Goal: Navigation & Orientation: Find specific page/section

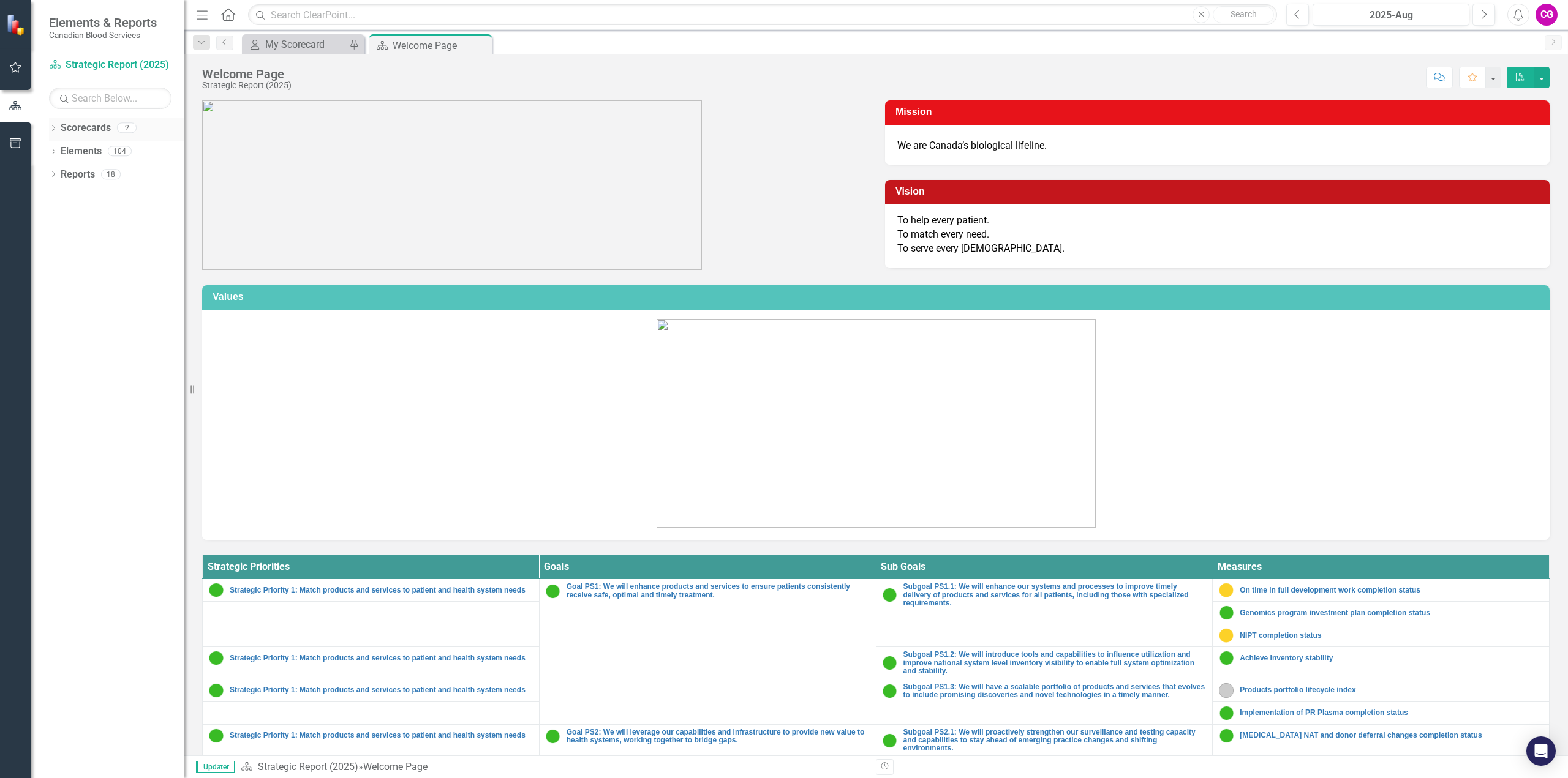
click at [81, 134] on link "Scorecards" at bounding box center [86, 128] width 51 height 14
click at [88, 179] on link "Reports" at bounding box center [78, 175] width 34 height 14
click at [120, 172] on div "18" at bounding box center [111, 174] width 19 height 10
click at [86, 177] on link "Reports" at bounding box center [78, 175] width 34 height 14
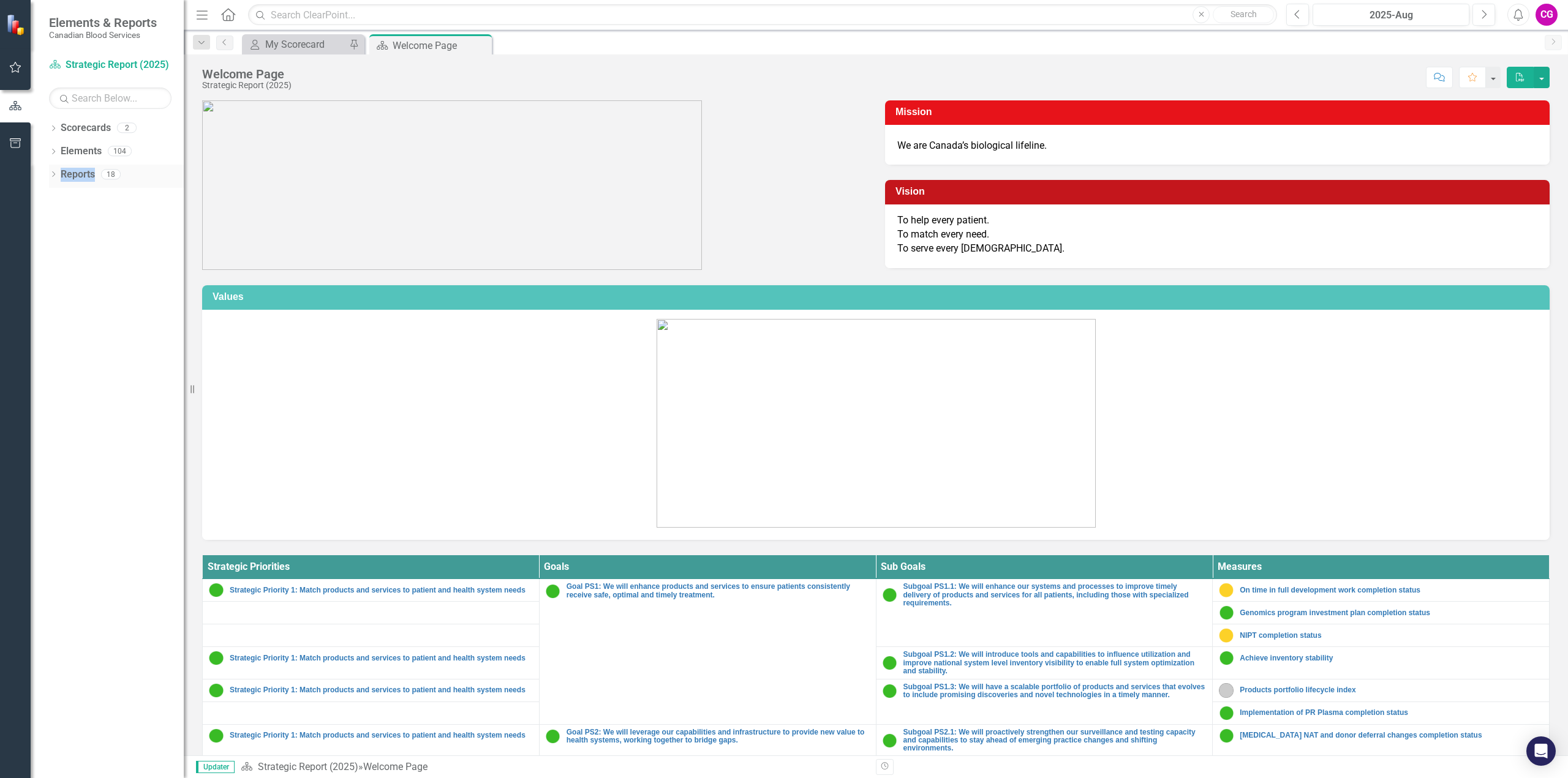
click at [86, 177] on link "Reports" at bounding box center [78, 175] width 34 height 14
click at [124, 176] on div "Reports 18" at bounding box center [123, 176] width 123 height 23
click at [117, 148] on div "104" at bounding box center [120, 152] width 24 height 10
click at [106, 130] on link "Scorecards" at bounding box center [86, 128] width 51 height 14
click at [88, 127] on link "Scorecards" at bounding box center [86, 128] width 51 height 14
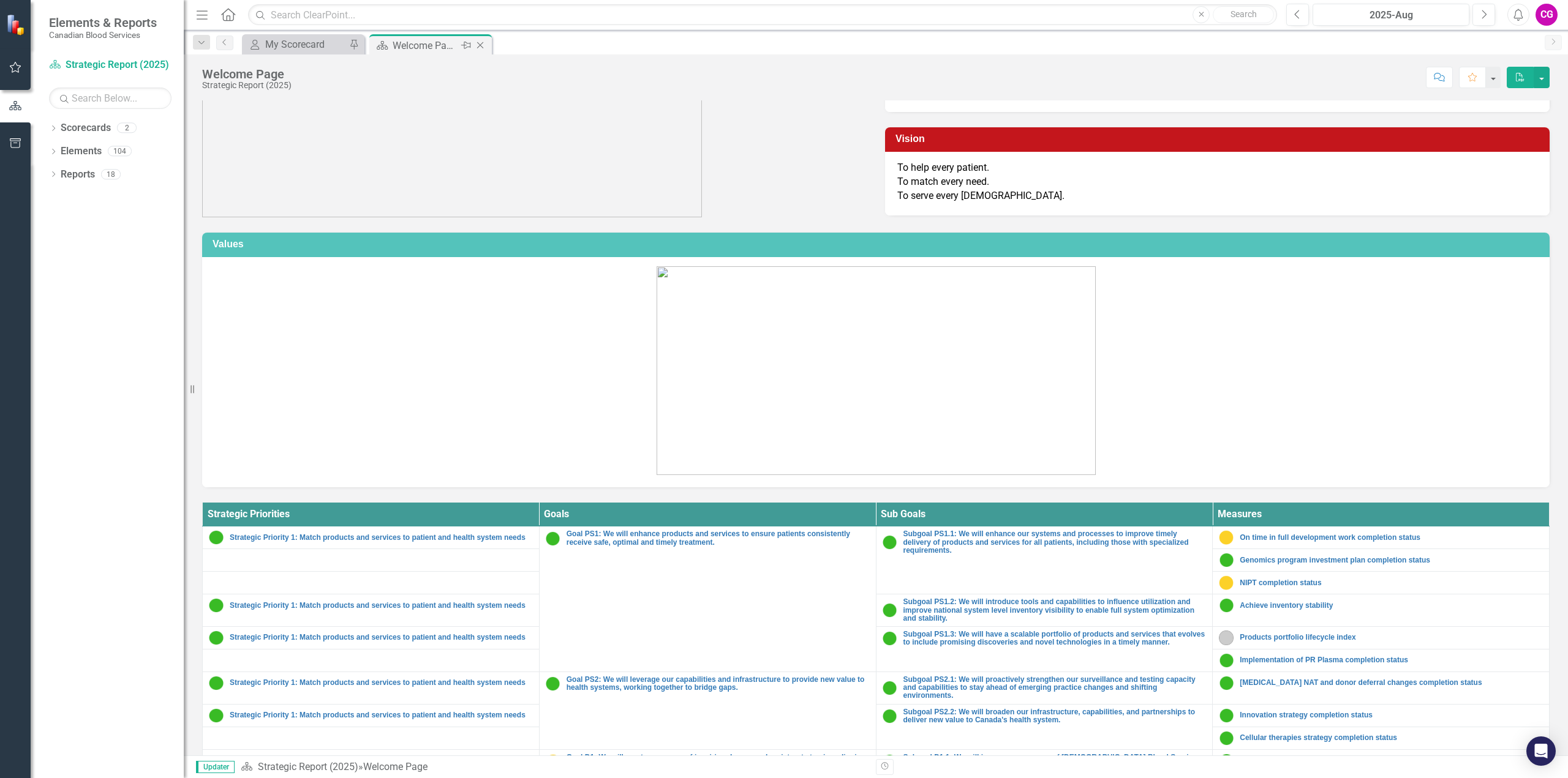
scroll to position [61, 0]
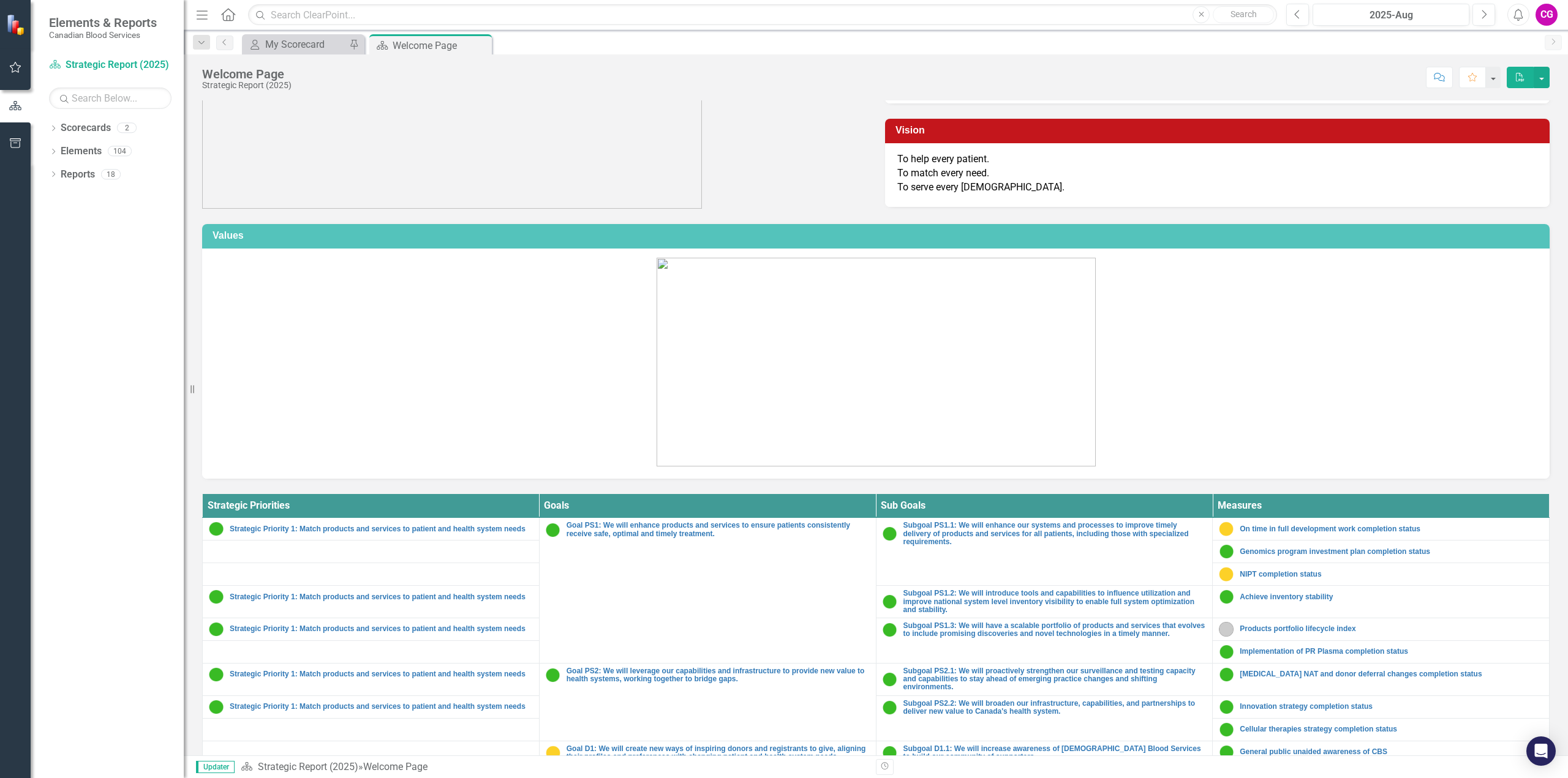
click at [308, 34] on div "My Scorecard My Scorecard Pin" at bounding box center [303, 44] width 123 height 20
click at [299, 42] on div "My Scorecard" at bounding box center [305, 44] width 81 height 16
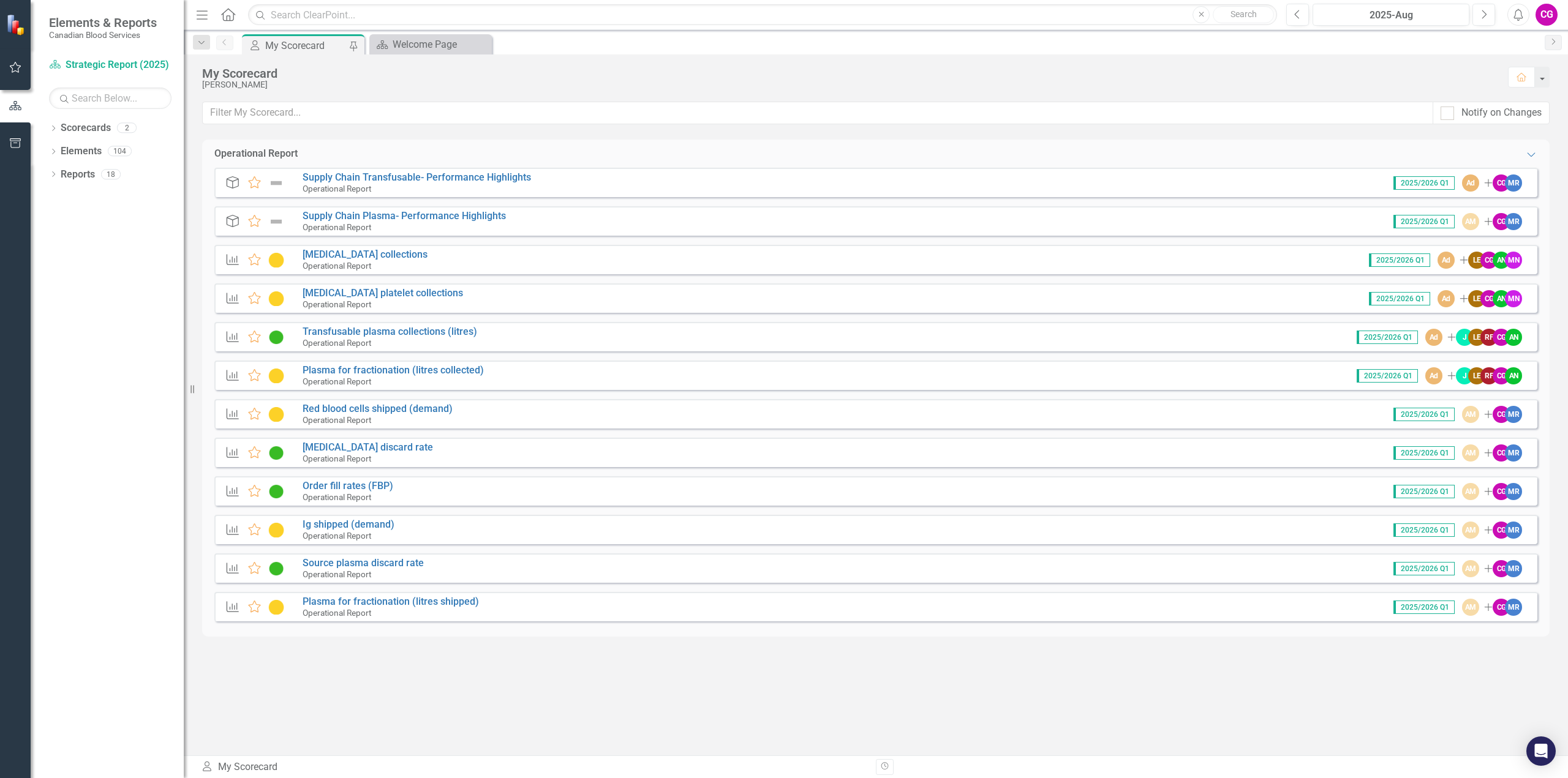
click at [198, 205] on div "Operational Report Expanded Goal Favorite Supply Chain Transfusable- Performanc…" at bounding box center [875, 447] width 1384 height 616
click at [400, 181] on link "Supply Chain Transfusable- Performance Highlights" at bounding box center [416, 178] width 228 height 12
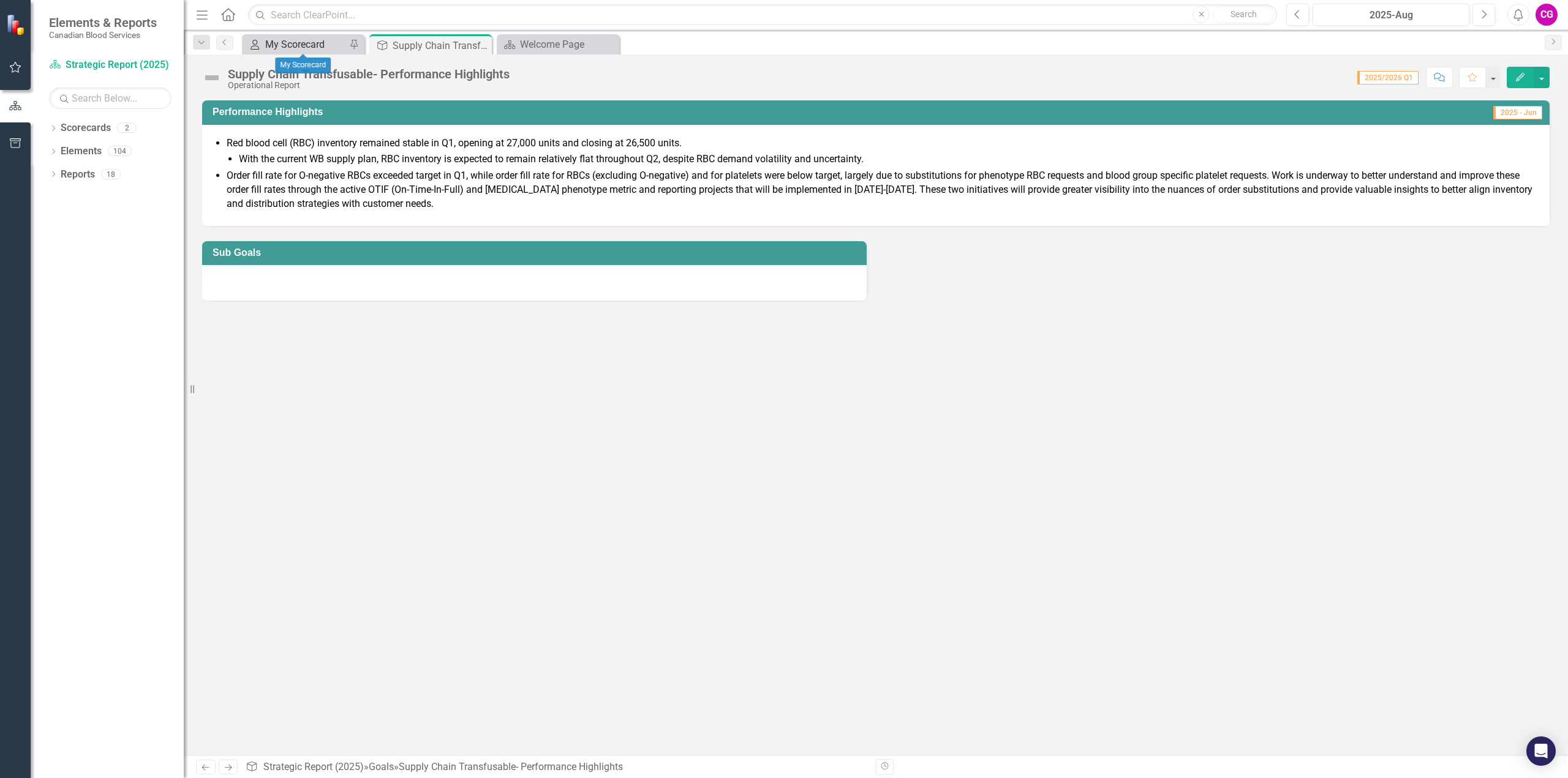
click at [315, 45] on div "My Scorecard" at bounding box center [305, 44] width 81 height 16
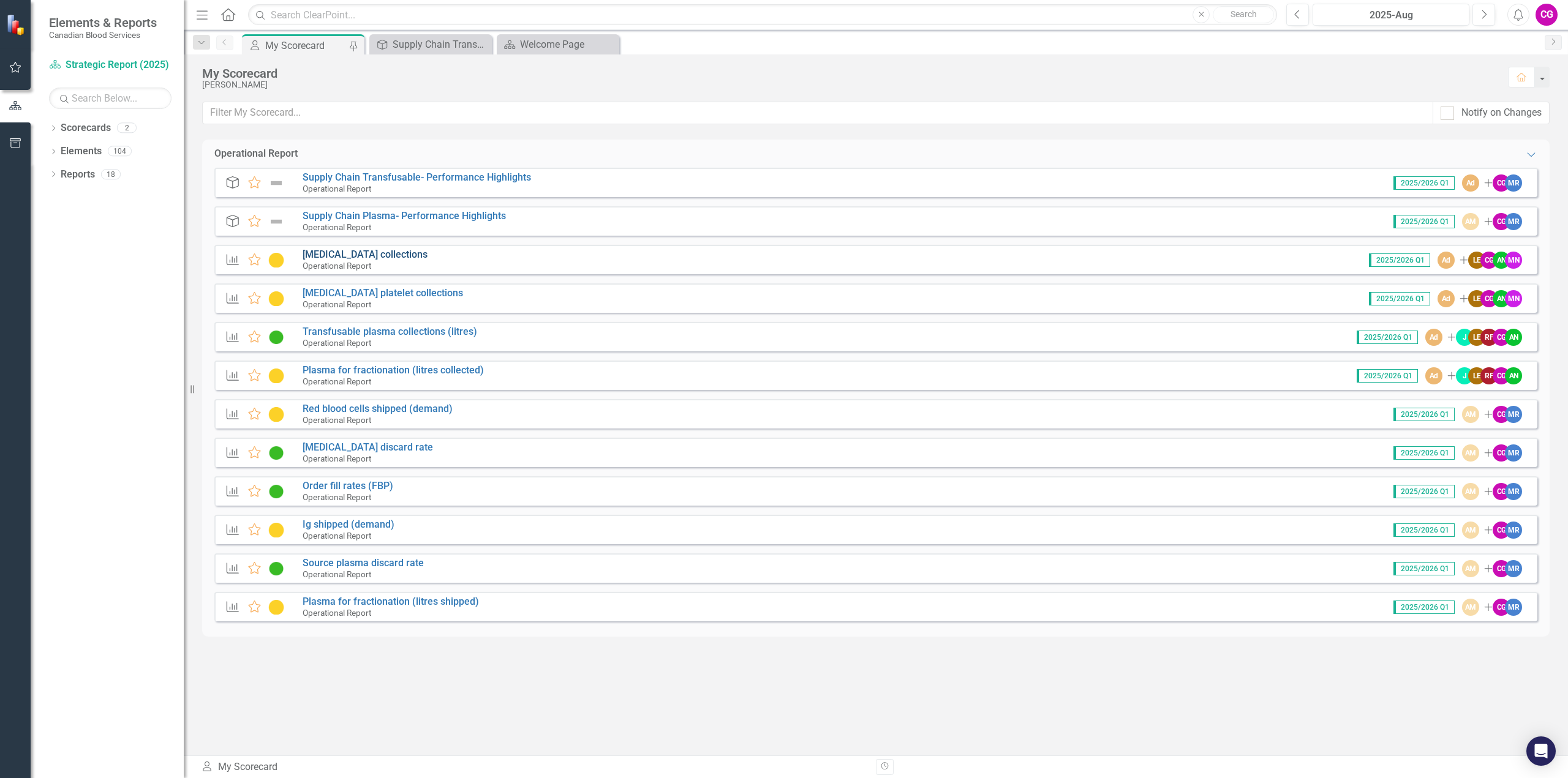
click at [358, 256] on link "[MEDICAL_DATA] collections" at bounding box center [365, 255] width 125 height 12
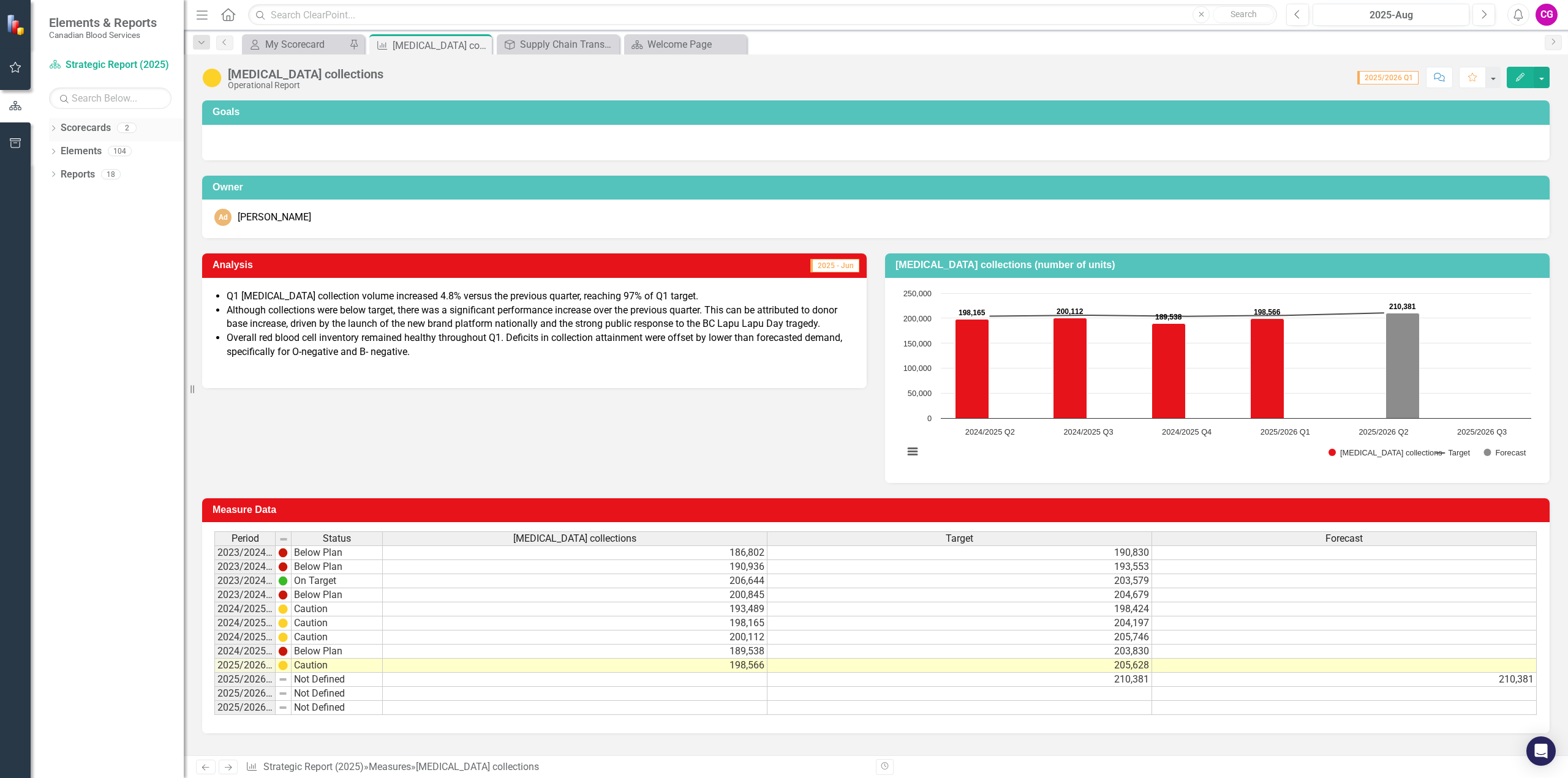
click at [97, 131] on link "Scorecards" at bounding box center [86, 128] width 51 height 14
click at [291, 45] on div "My Scorecard" at bounding box center [305, 44] width 81 height 16
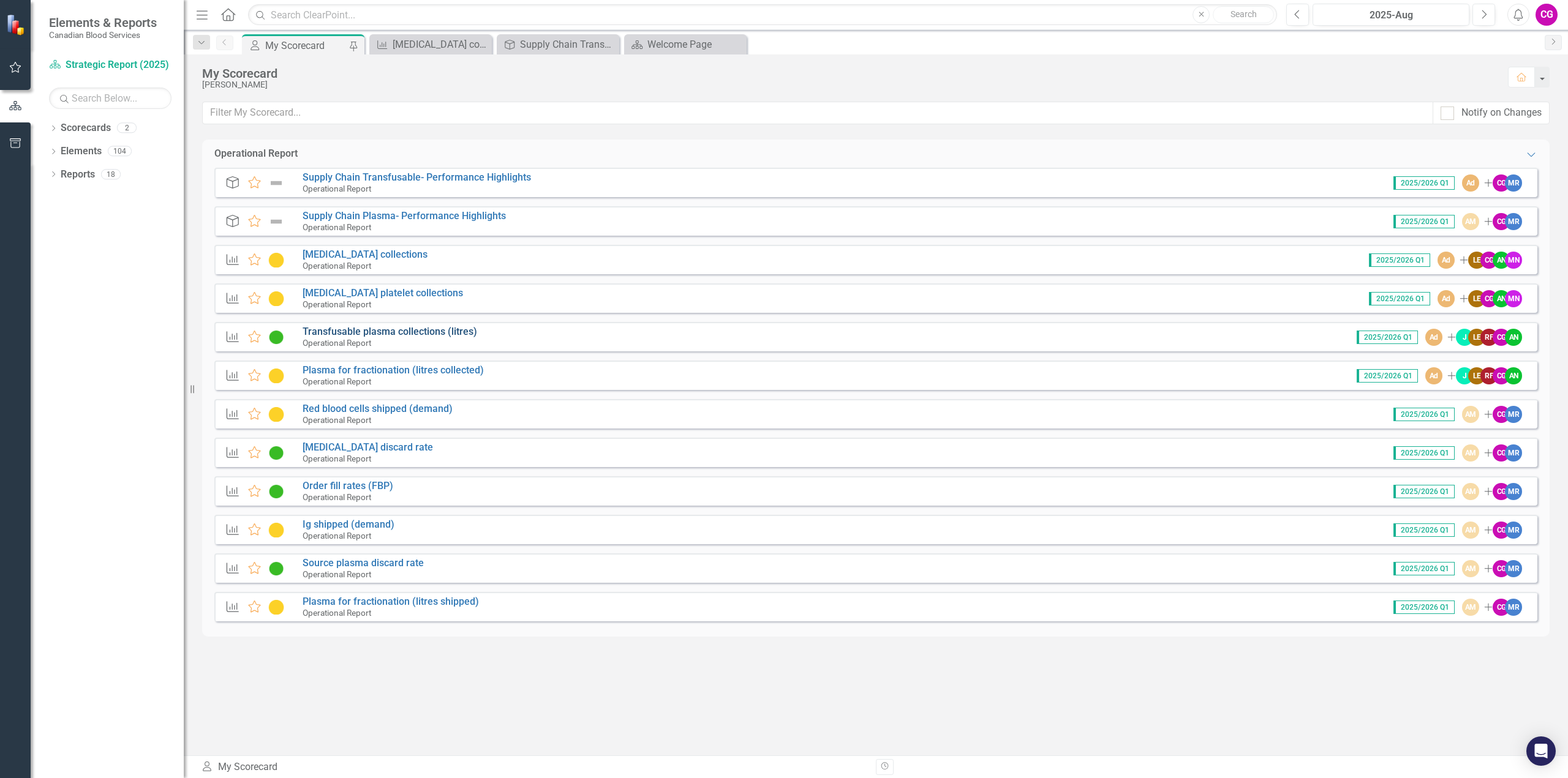
click at [403, 331] on link "Transfusable plasma collections (litres)" at bounding box center [389, 331] width 175 height 12
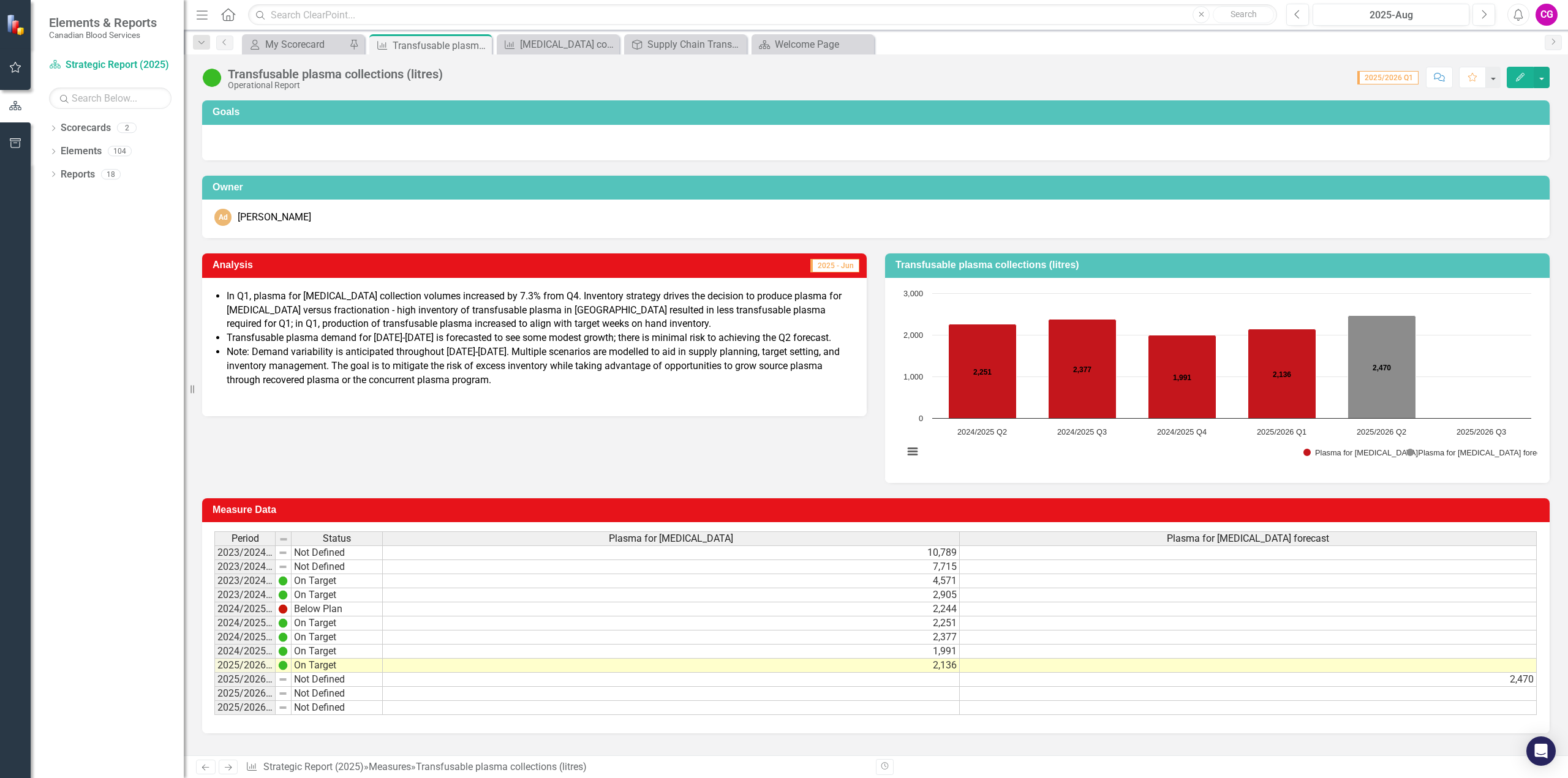
click at [291, 56] on div "Transfusable plasma collections (litres) Operational Report Score: N/A 2025/202…" at bounding box center [875, 72] width 1384 height 36
click at [291, 47] on div "My Scorecard" at bounding box center [305, 44] width 81 height 16
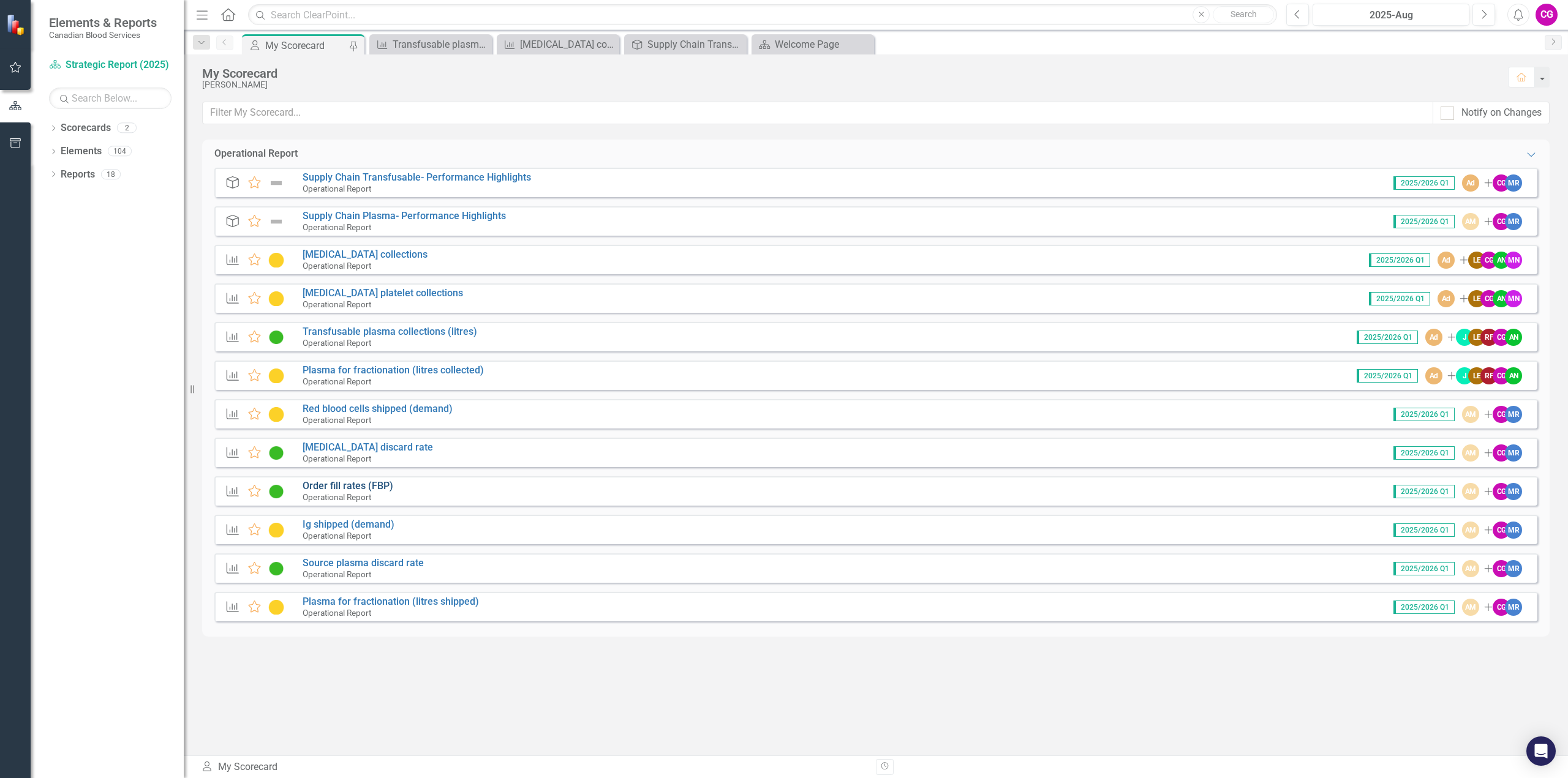
click at [353, 488] on link "Order fill rates (FBP)" at bounding box center [348, 486] width 91 height 12
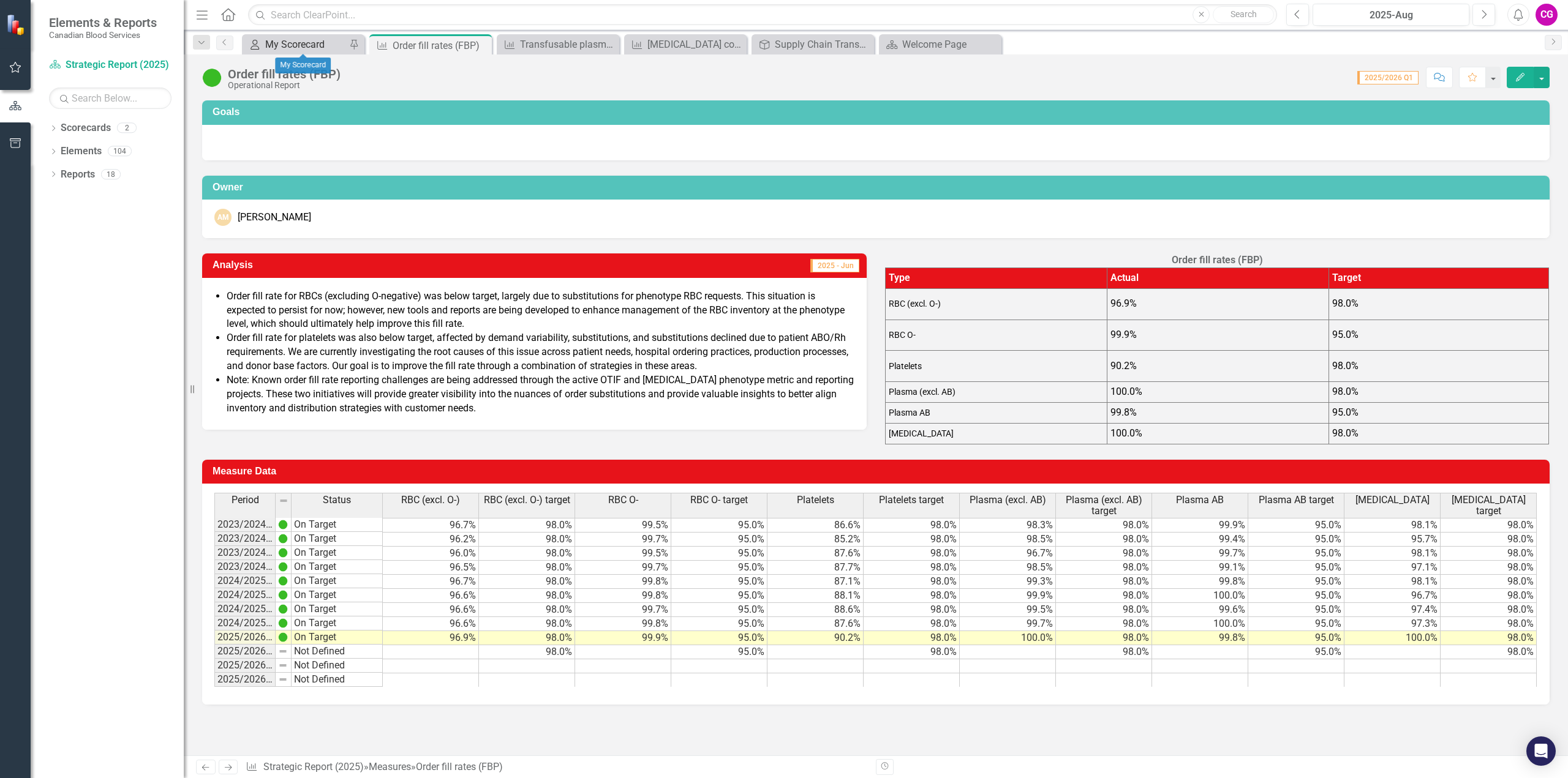
click at [284, 44] on div "My Scorecard" at bounding box center [305, 44] width 81 height 16
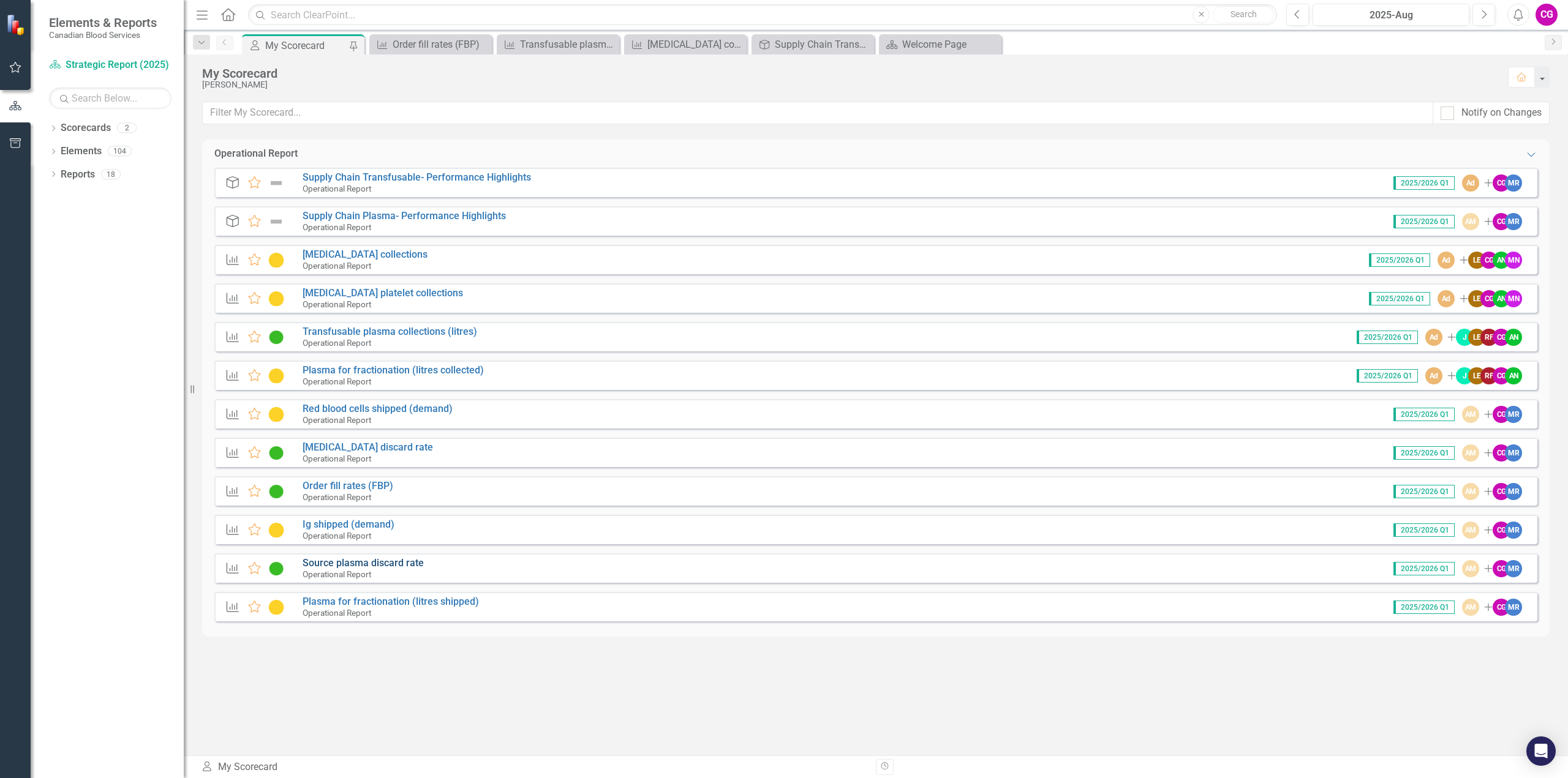
click at [354, 562] on link "Source plasma discard rate" at bounding box center [363, 563] width 121 height 12
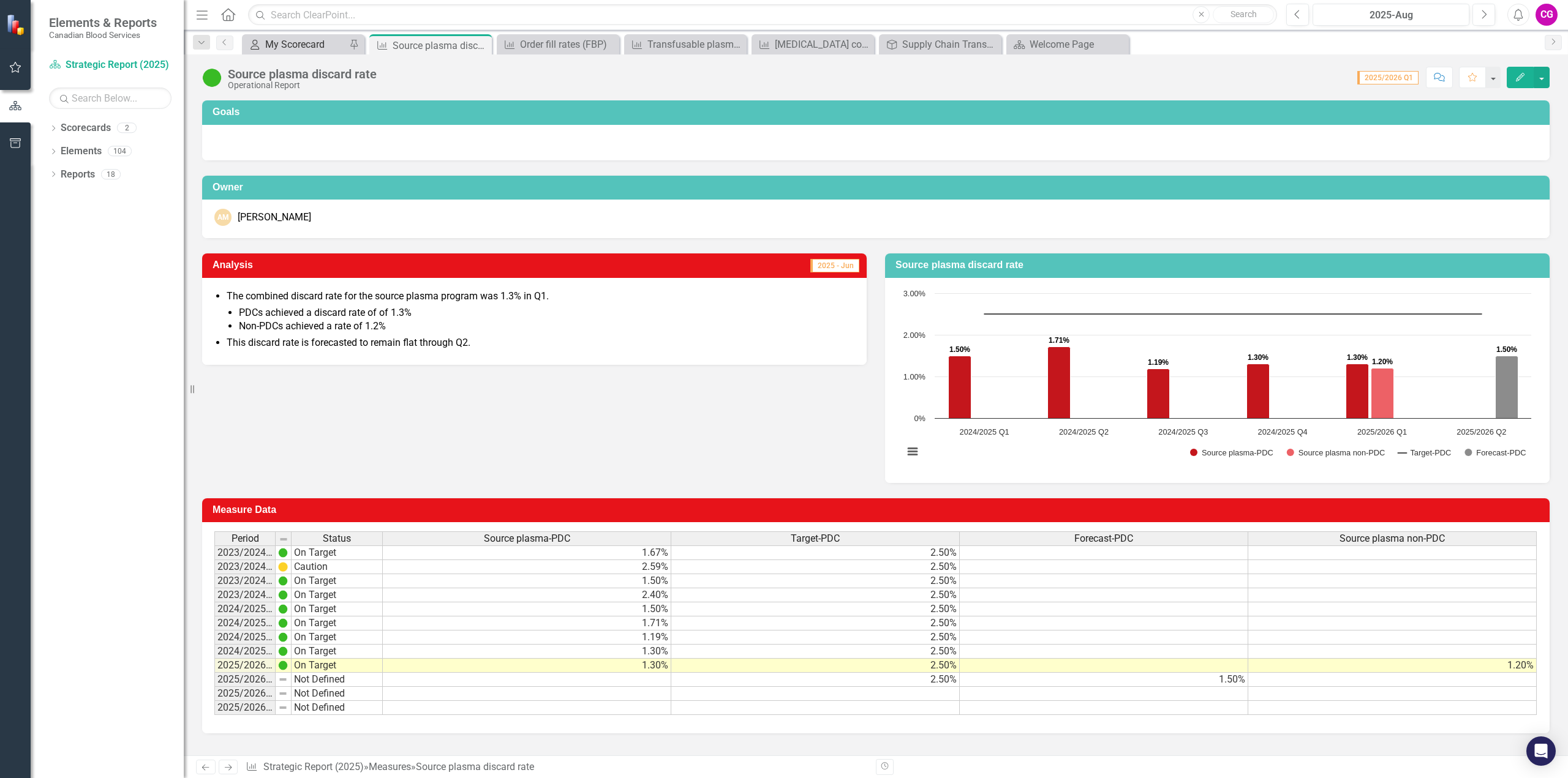
click at [294, 36] on div "My Scorecard" at bounding box center [305, 44] width 81 height 16
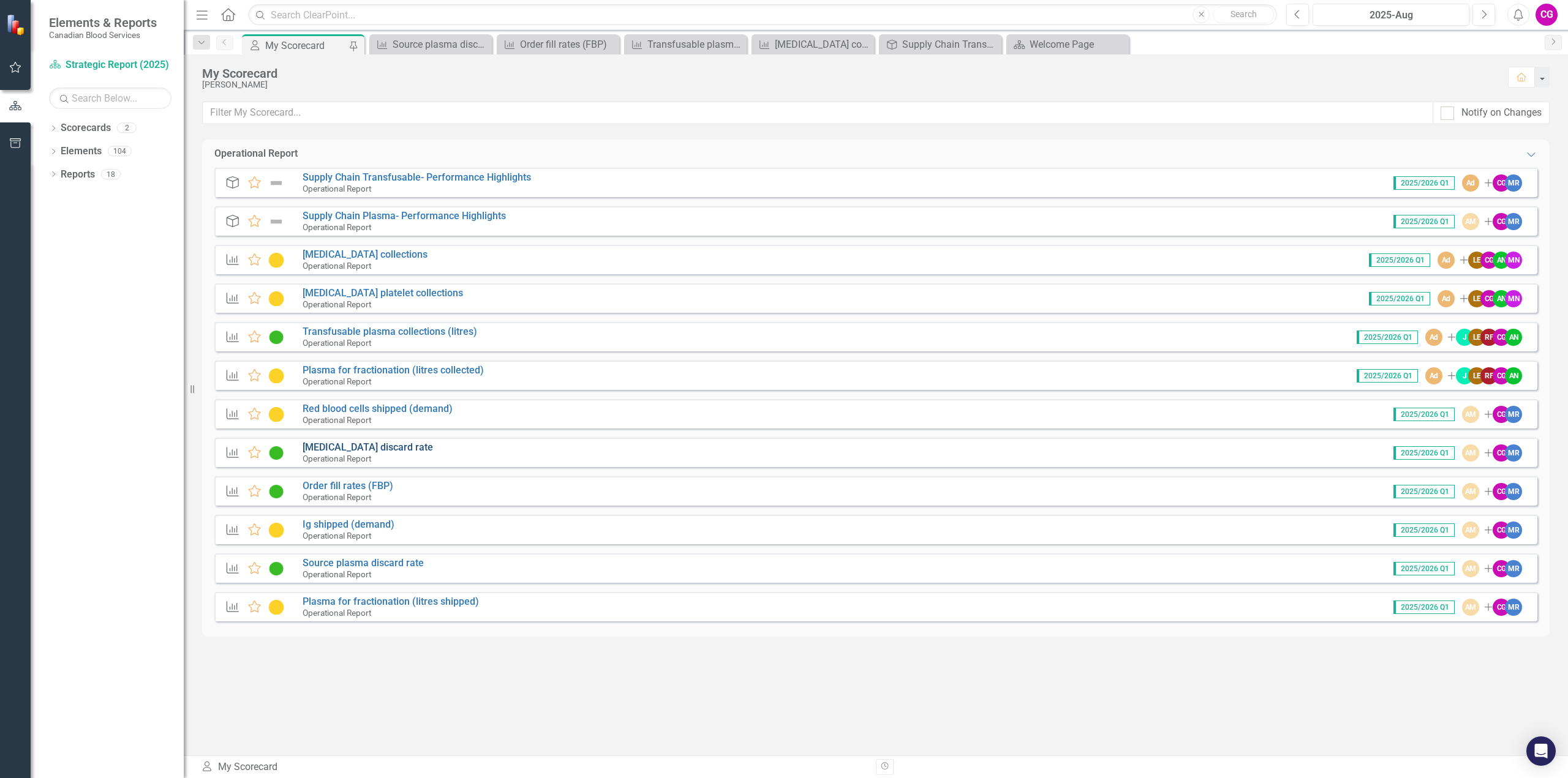
click at [324, 447] on link "[MEDICAL_DATA] discard rate" at bounding box center [368, 447] width 131 height 12
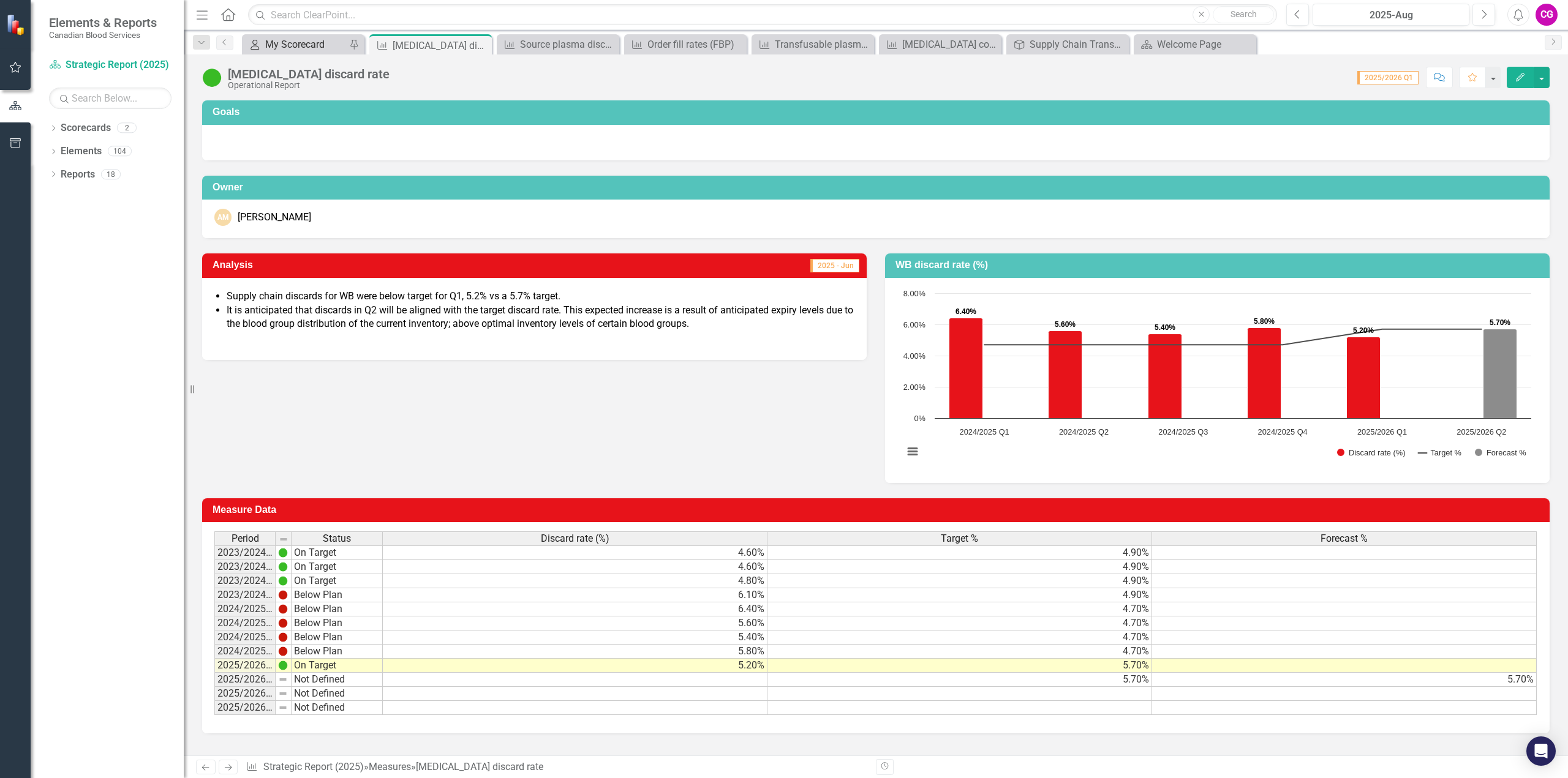
click at [302, 45] on div "My Scorecard" at bounding box center [305, 44] width 81 height 16
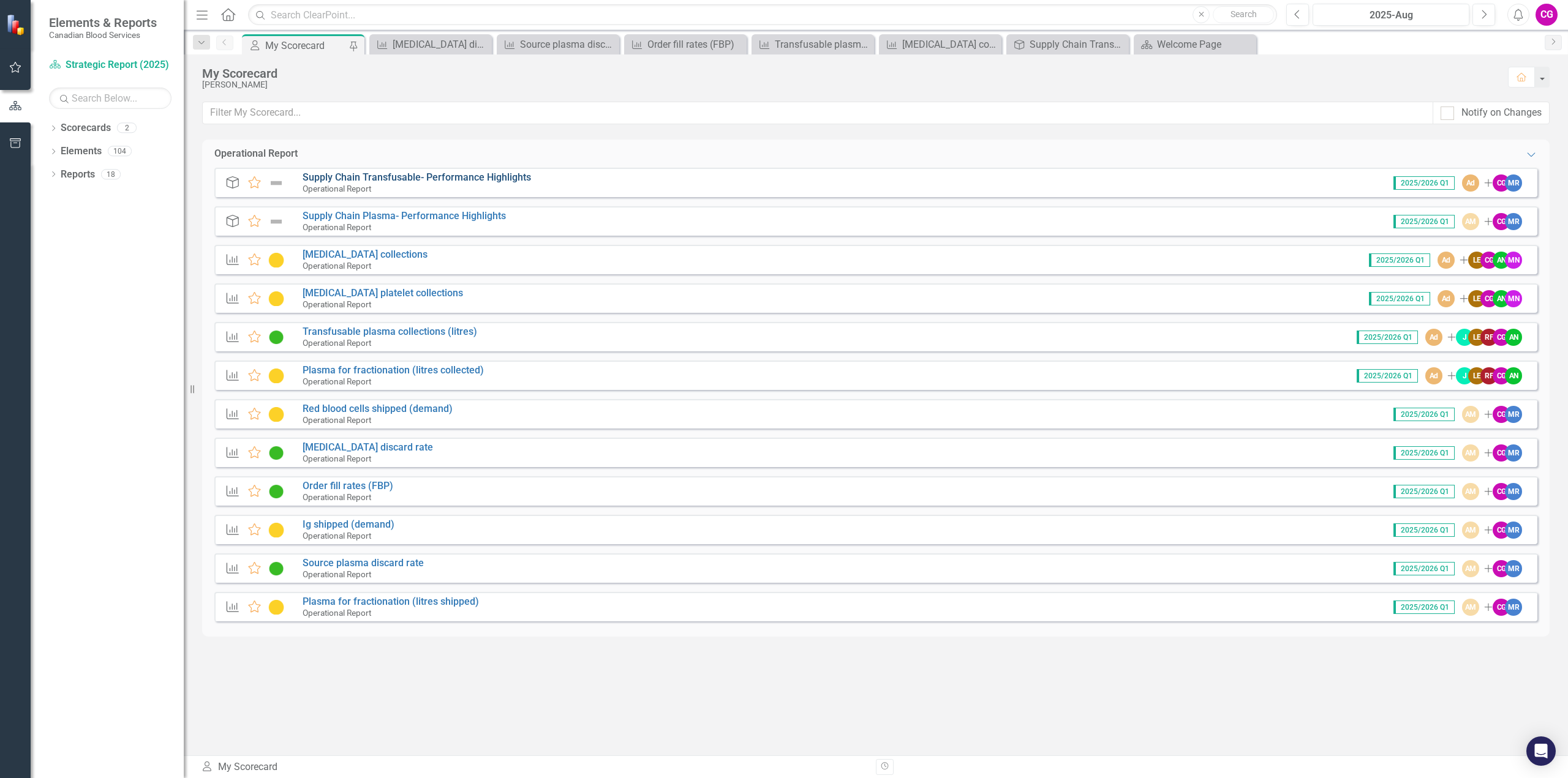
click at [363, 175] on link "Supply Chain Transfusable- Performance Highlights" at bounding box center [416, 178] width 228 height 12
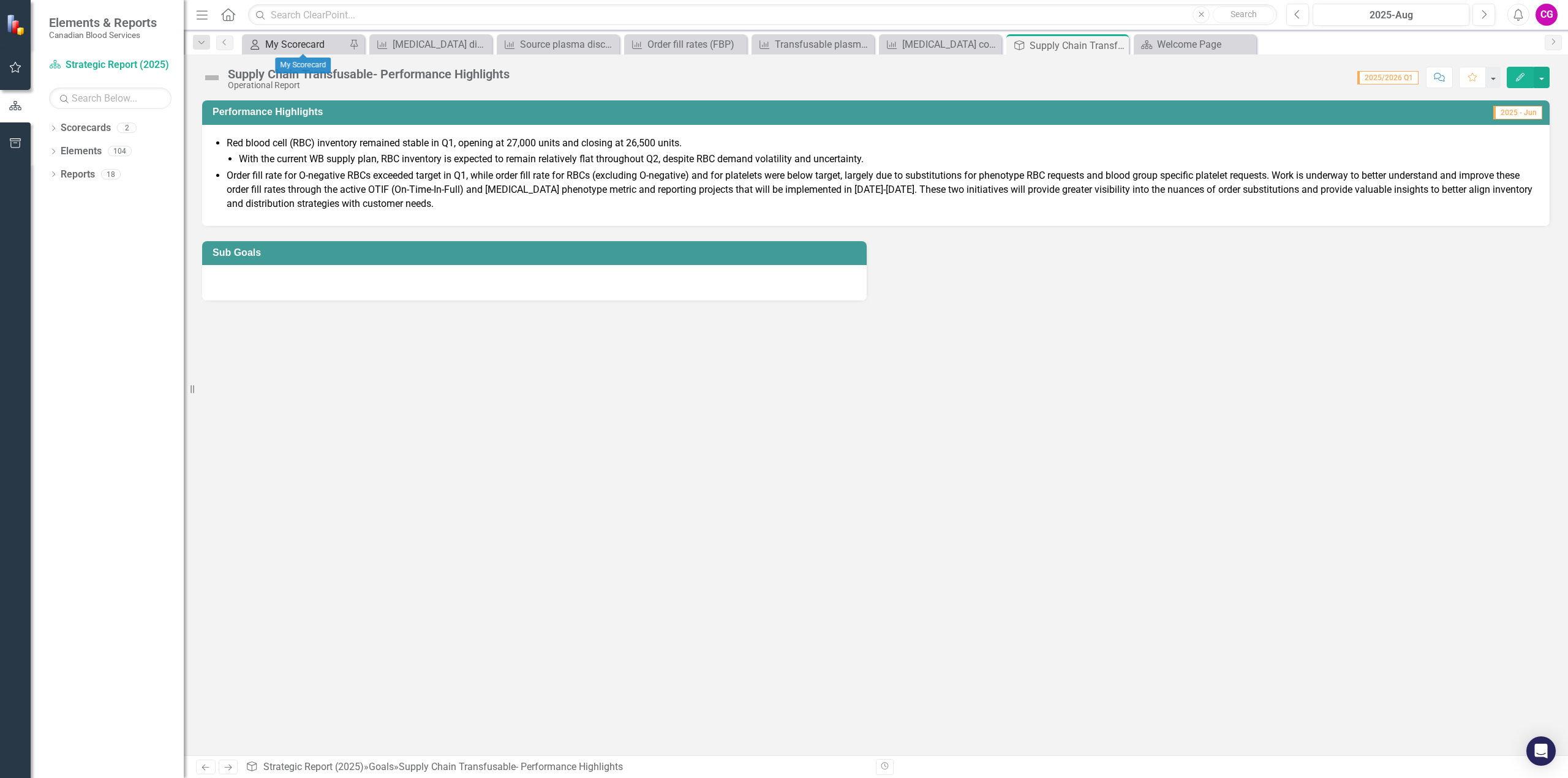
click at [301, 45] on div "My Scorecard" at bounding box center [305, 44] width 81 height 16
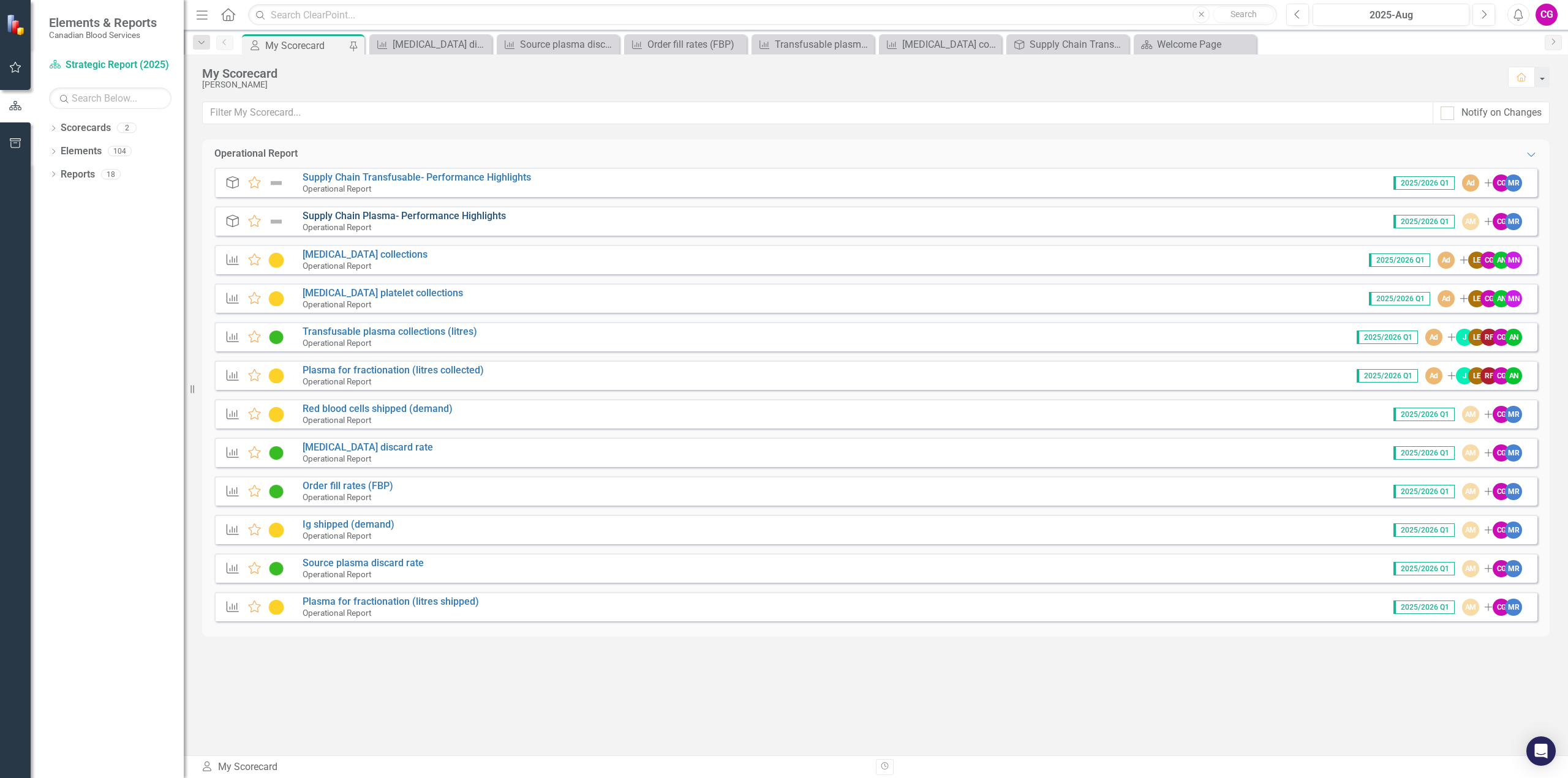
click at [353, 215] on link "Supply Chain Plasma- Performance Highlights" at bounding box center [404, 216] width 204 height 12
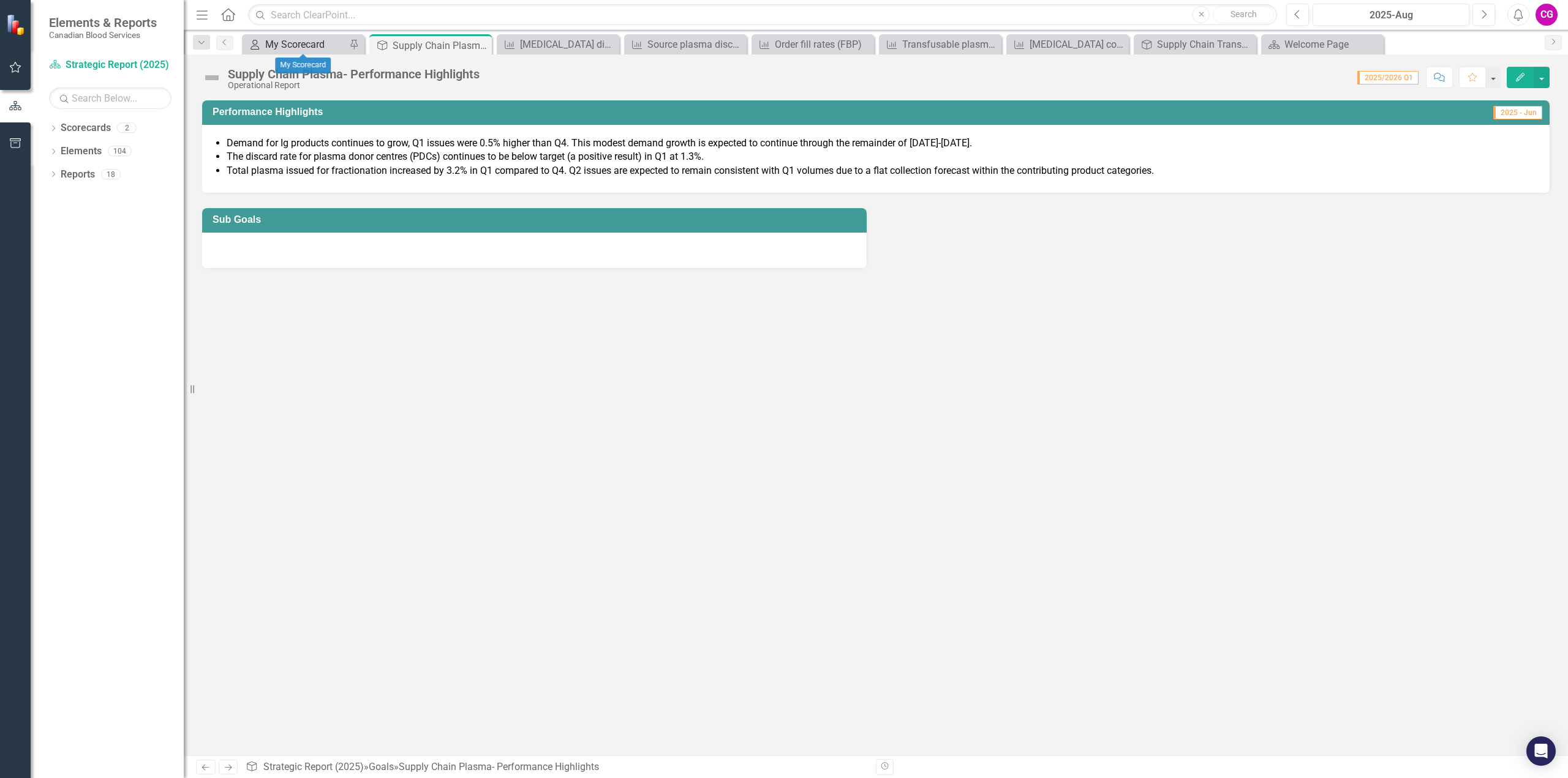
click at [297, 47] on div "My Scorecard" at bounding box center [305, 44] width 81 height 16
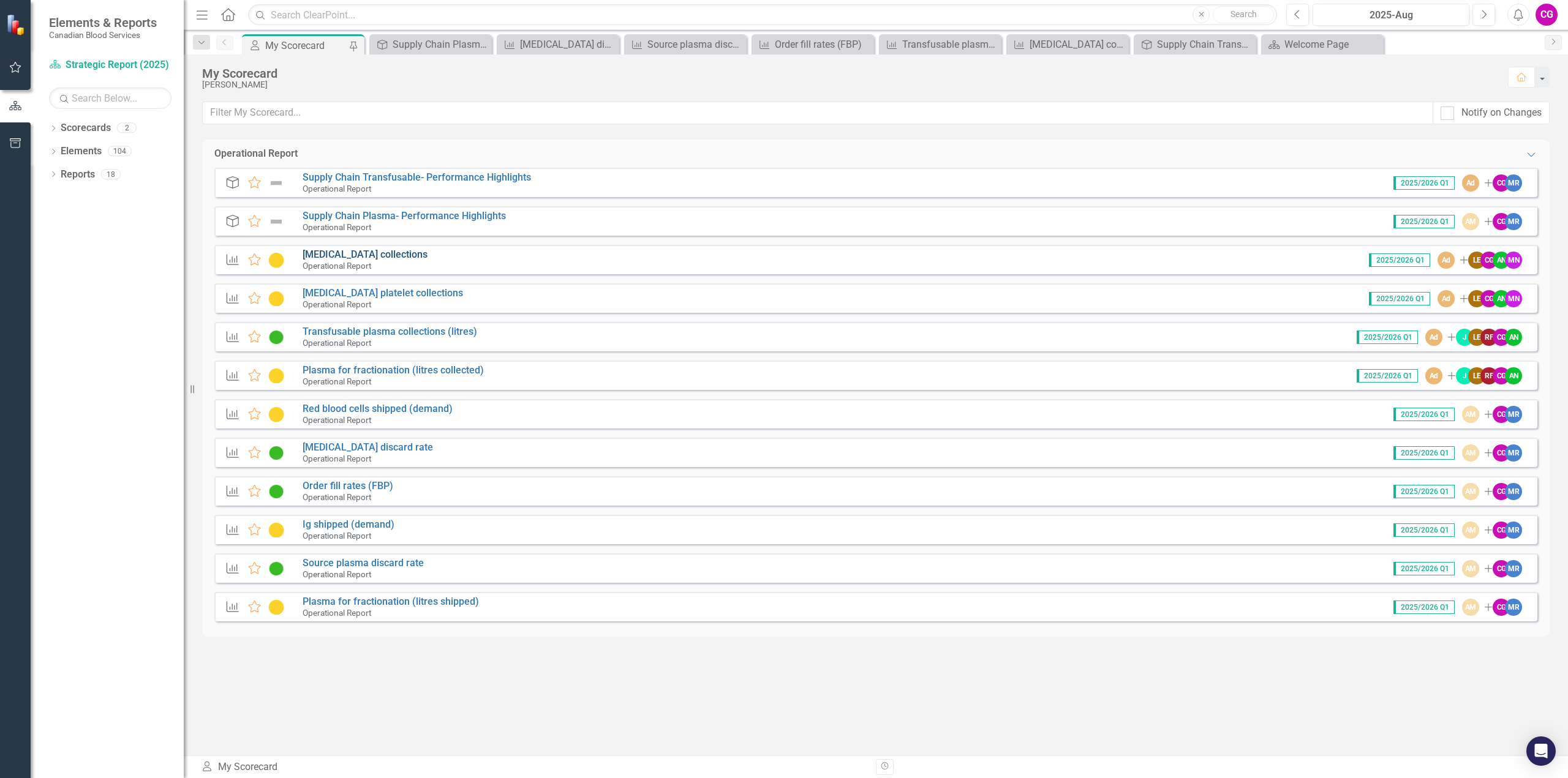
click at [340, 254] on link "[MEDICAL_DATA] collections" at bounding box center [365, 255] width 125 height 12
